Goal: Use online tool/utility: Utilize a website feature to perform a specific function

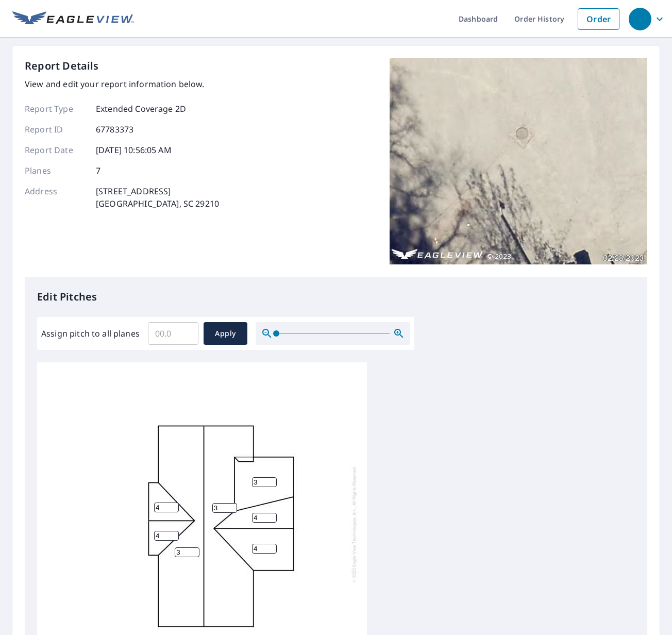
click at [232, 503] on input "3" at bounding box center [224, 508] width 25 height 10
click at [231, 506] on input "4" at bounding box center [224, 508] width 25 height 10
click at [232, 511] on input "3" at bounding box center [224, 508] width 25 height 10
type input "3.6"
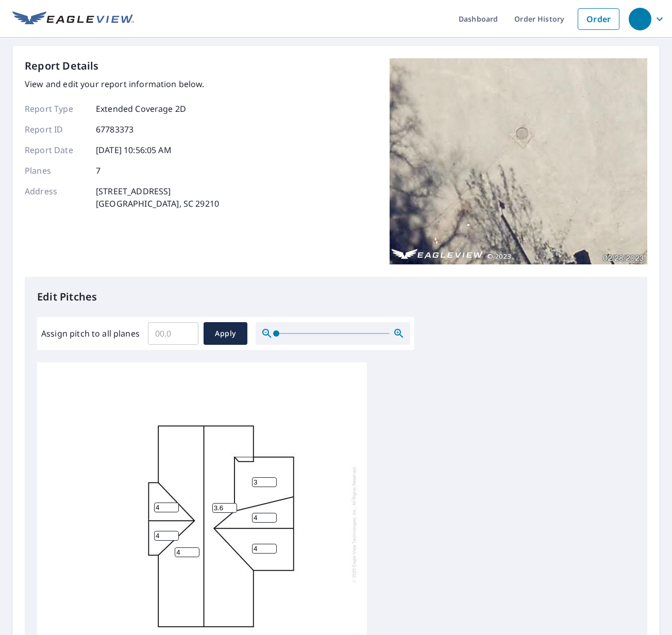
click at [193, 548] on input "4" at bounding box center [187, 553] width 25 height 10
click at [194, 554] on input "3" at bounding box center [187, 553] width 25 height 10
type input "3.6"
click at [171, 534] on input "5" at bounding box center [166, 536] width 25 height 10
click at [174, 538] on input "4" at bounding box center [166, 536] width 25 height 10
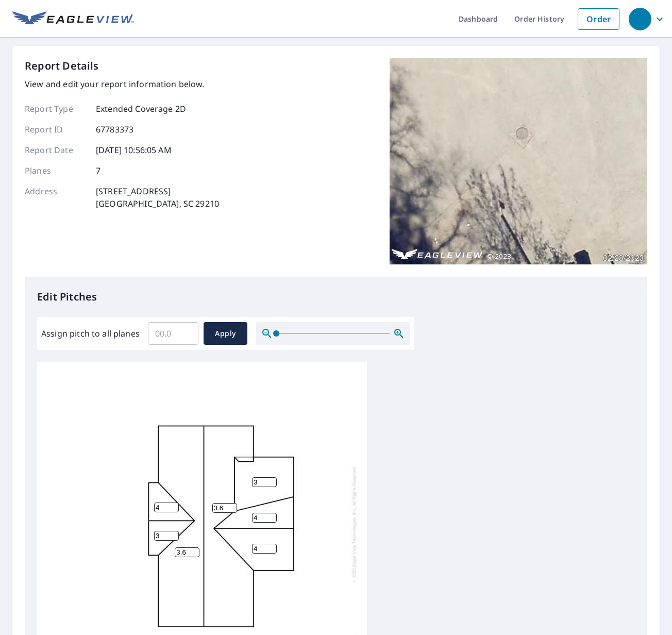
click at [174, 538] on input "3" at bounding box center [166, 536] width 25 height 10
type input "3.3"
click at [173, 511] on input "4" at bounding box center [166, 508] width 25 height 10
click at [175, 508] on input "3" at bounding box center [166, 508] width 25 height 10
type input "3.3"
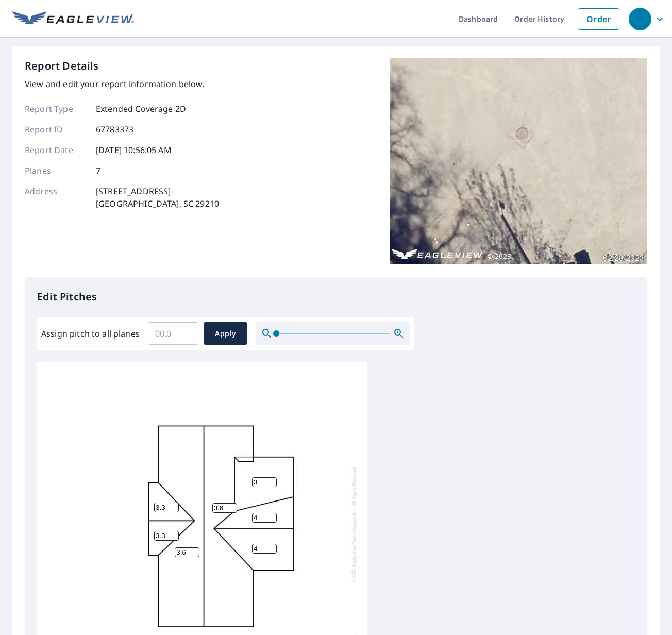
click at [260, 484] on input "3" at bounding box center [264, 482] width 25 height 10
type input "3.6"
click at [272, 521] on input "3" at bounding box center [264, 518] width 25 height 10
type input "3.6"
click at [269, 550] on input "3" at bounding box center [264, 549] width 25 height 10
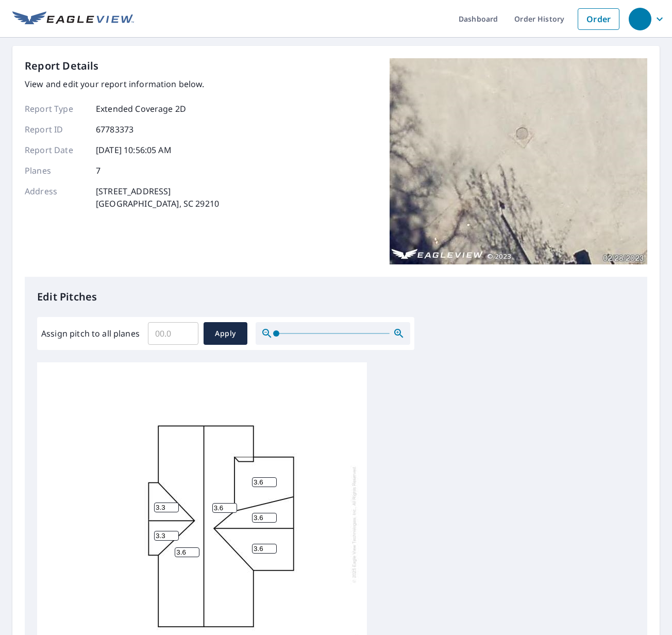
type input "3.6"
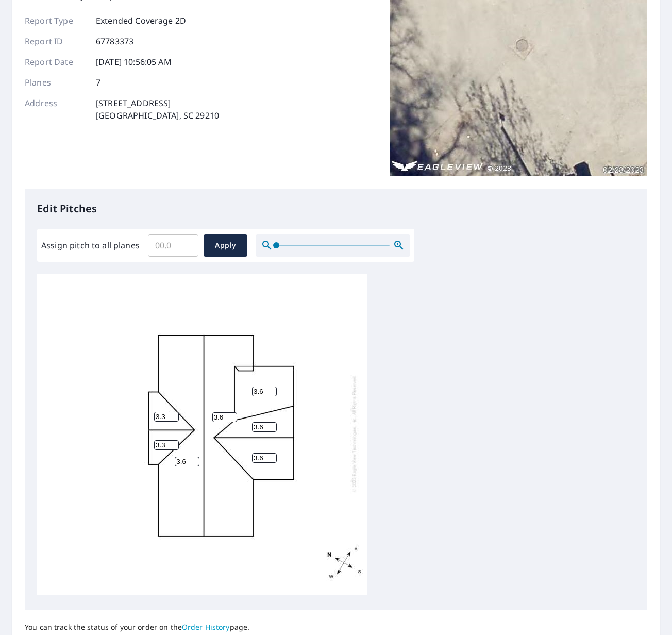
scroll to position [181, 0]
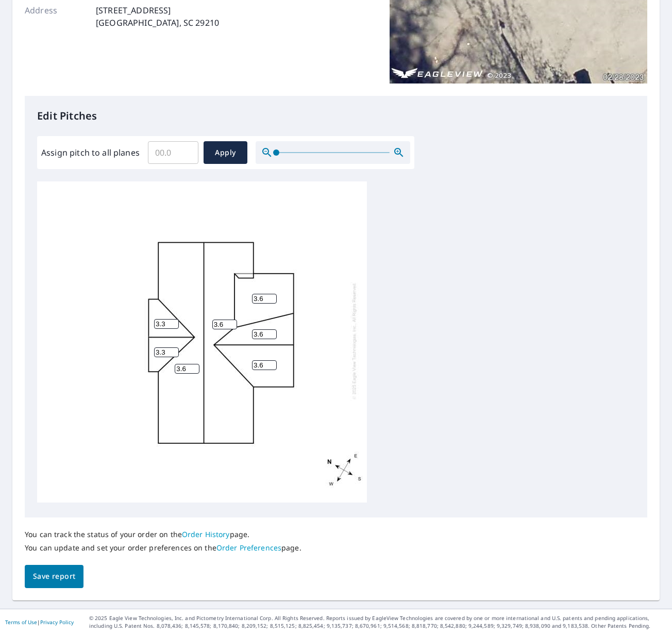
click at [56, 573] on span "Save report" at bounding box center [54, 576] width 42 height 13
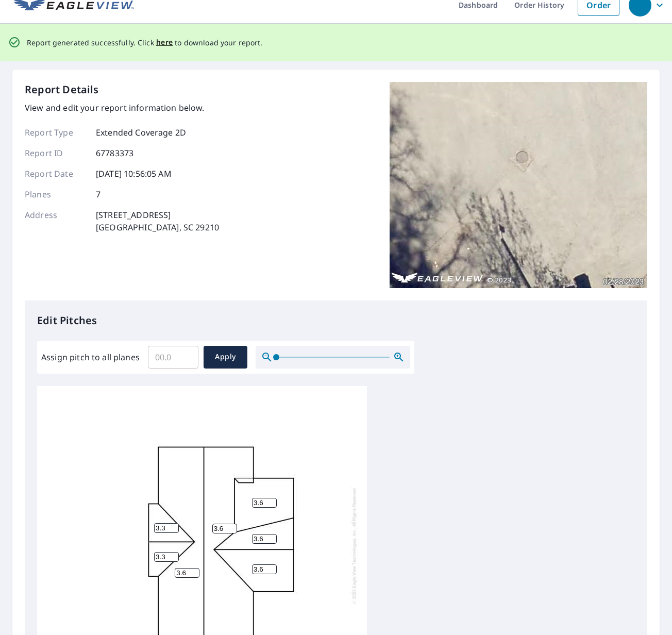
scroll to position [0, 0]
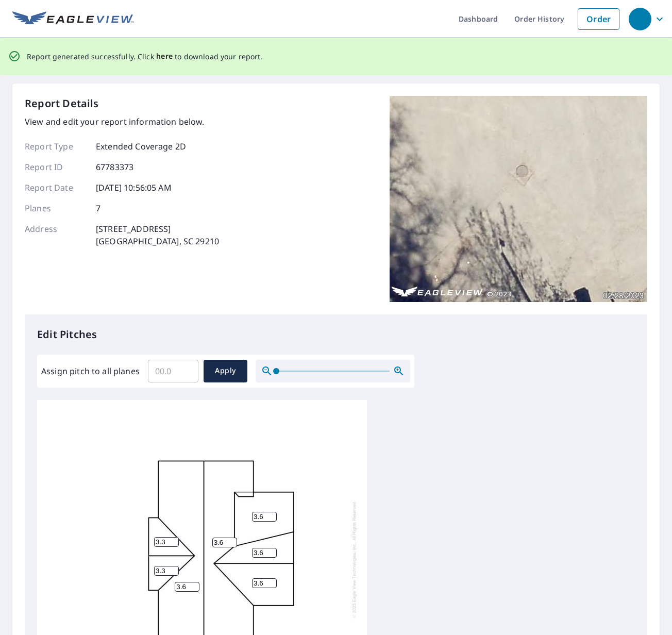
click at [156, 58] on span "here" at bounding box center [164, 56] width 17 height 13
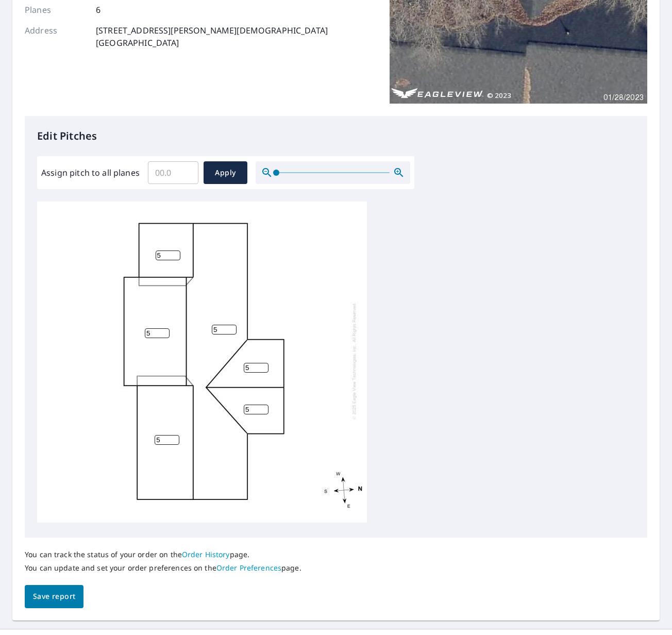
scroll to position [181, 0]
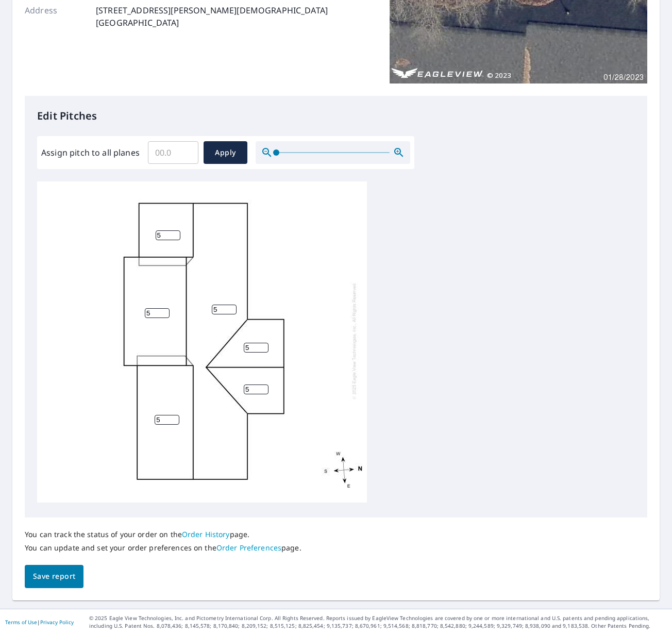
click at [58, 578] on span "Save report" at bounding box center [54, 576] width 42 height 13
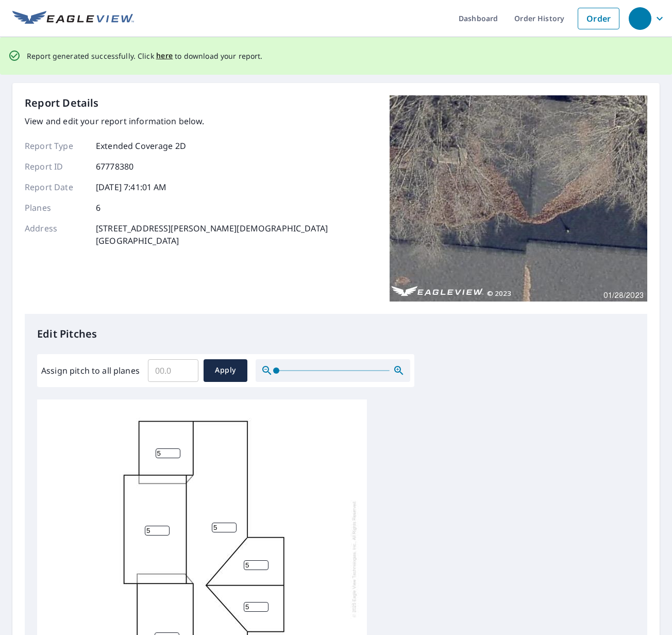
scroll to position [0, 0]
click at [158, 57] on span "here" at bounding box center [164, 56] width 17 height 13
